Goal: Find specific page/section: Find specific page/section

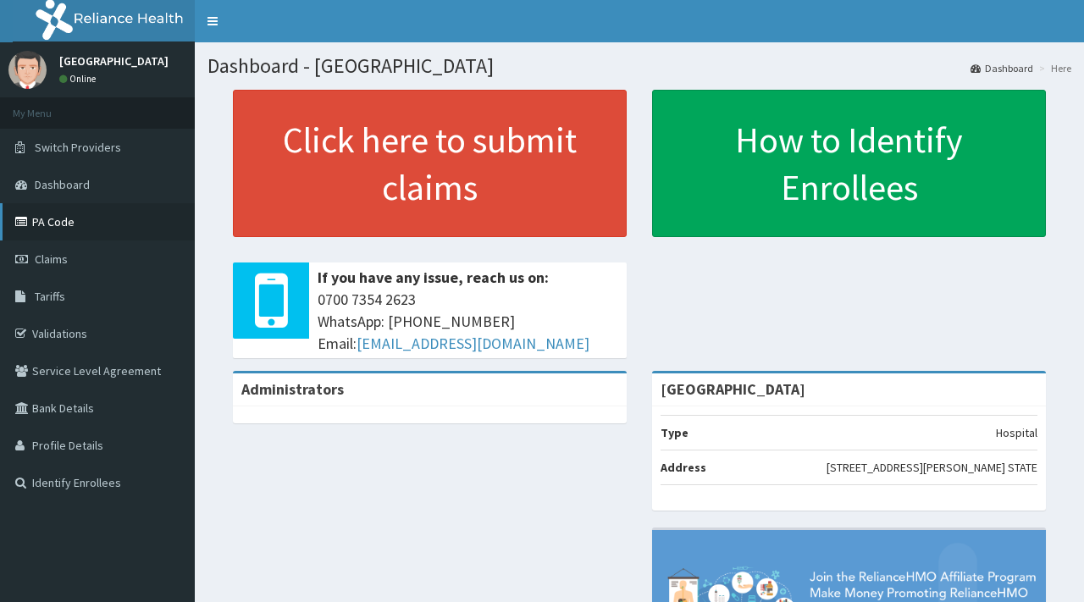
click at [58, 218] on link "PA Code" at bounding box center [97, 221] width 195 height 37
